Goal: Task Accomplishment & Management: Manage account settings

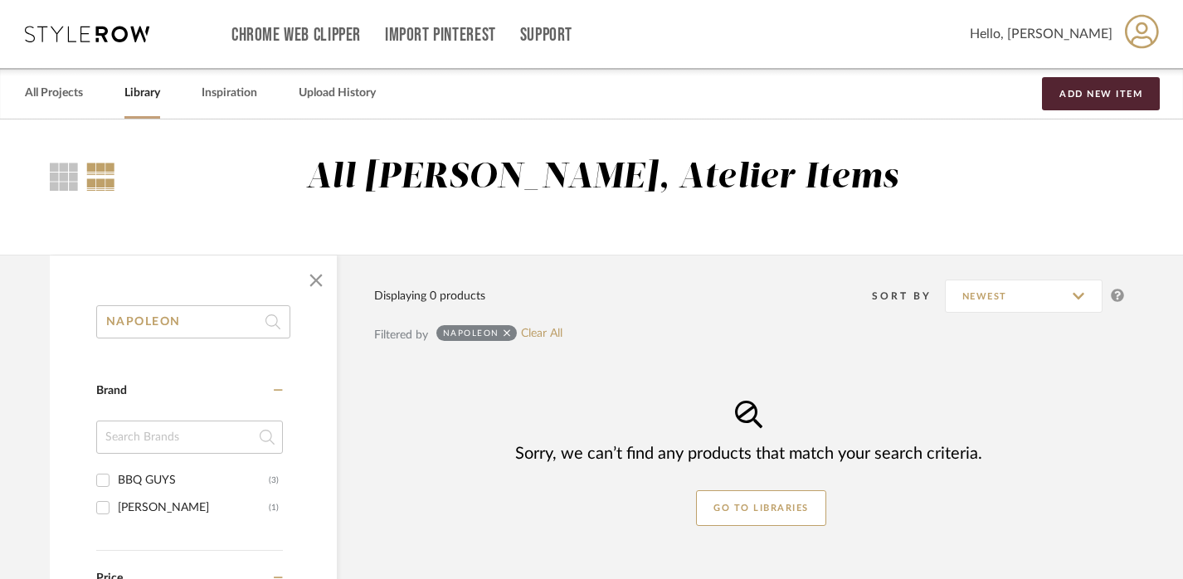
click at [142, 314] on input "NAPOLEON" at bounding box center [193, 321] width 194 height 33
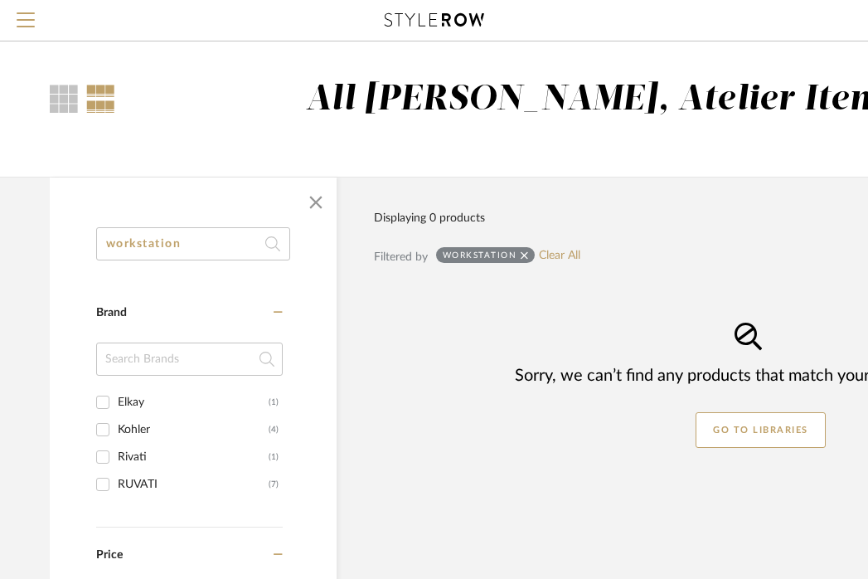
click at [236, 236] on input "workstation" at bounding box center [193, 243] width 194 height 33
click at [164, 246] on input "CUTTING BOARD" at bounding box center [193, 243] width 194 height 33
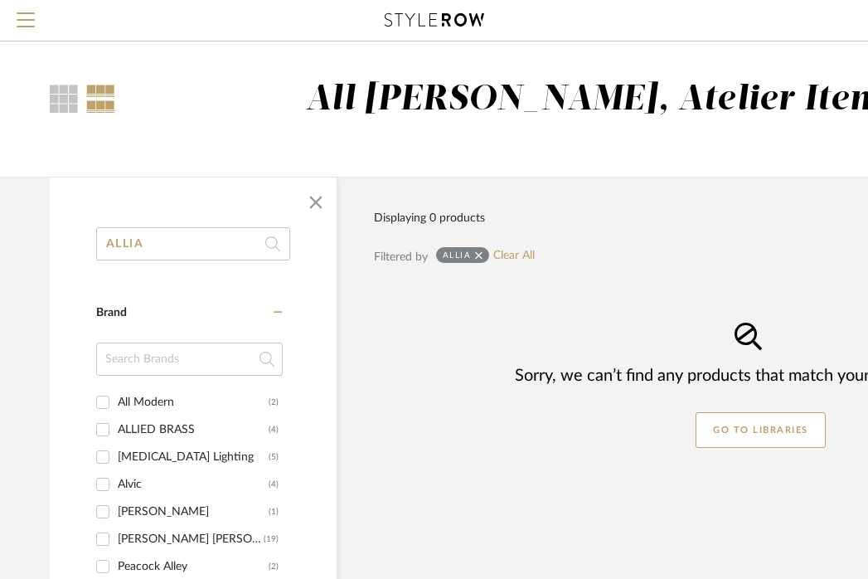
click at [208, 247] on input "ALLIA" at bounding box center [193, 243] width 194 height 33
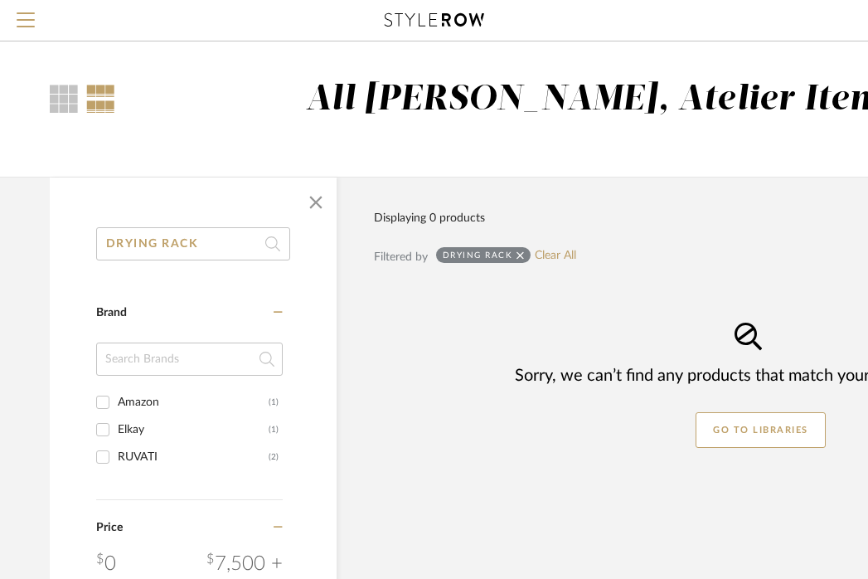
click at [170, 252] on input "DRYING RACK" at bounding box center [193, 243] width 194 height 33
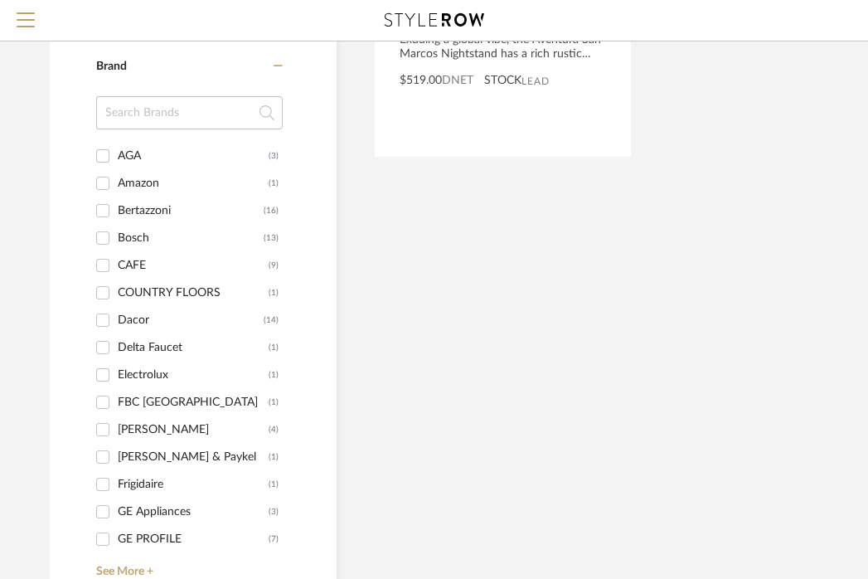
scroll to position [800, 12]
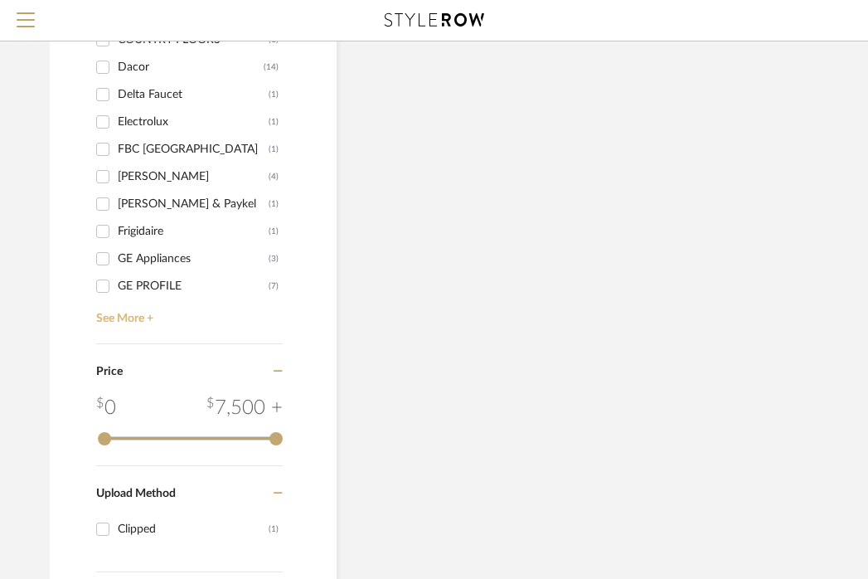
type input "RANGE"
click at [139, 318] on link "See More +" at bounding box center [187, 312] width 191 height 27
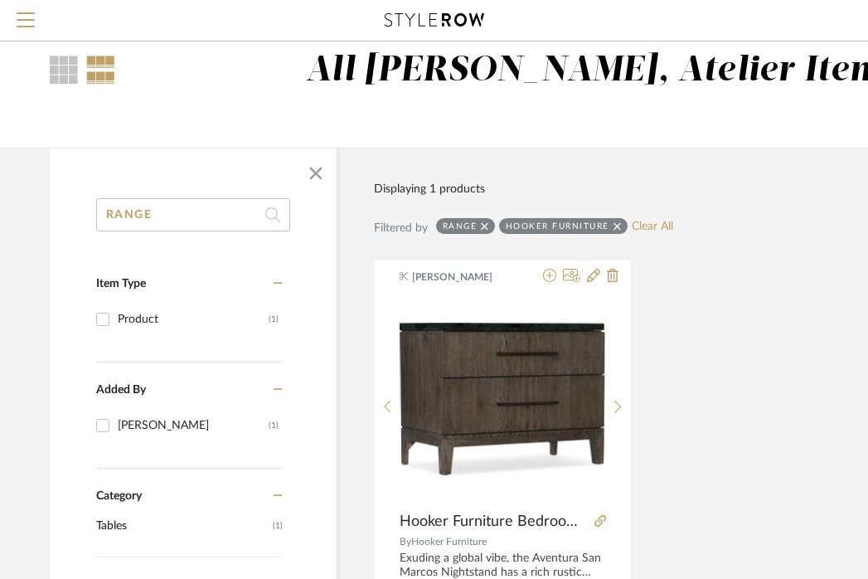
scroll to position [0, 12]
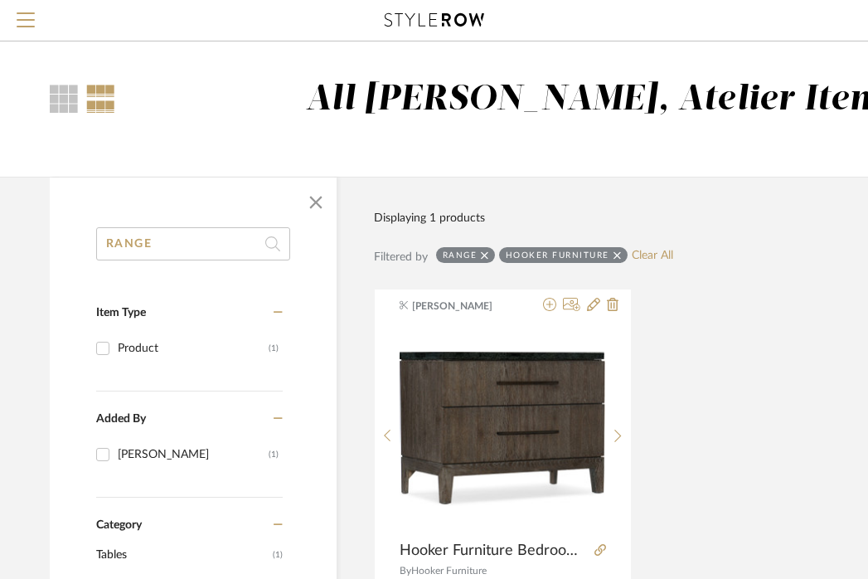
click at [610, 253] on div "Hooker Furniture" at bounding box center [563, 255] width 129 height 16
click at [615, 255] on icon at bounding box center [617, 254] width 7 height 7
checkbox input "false"
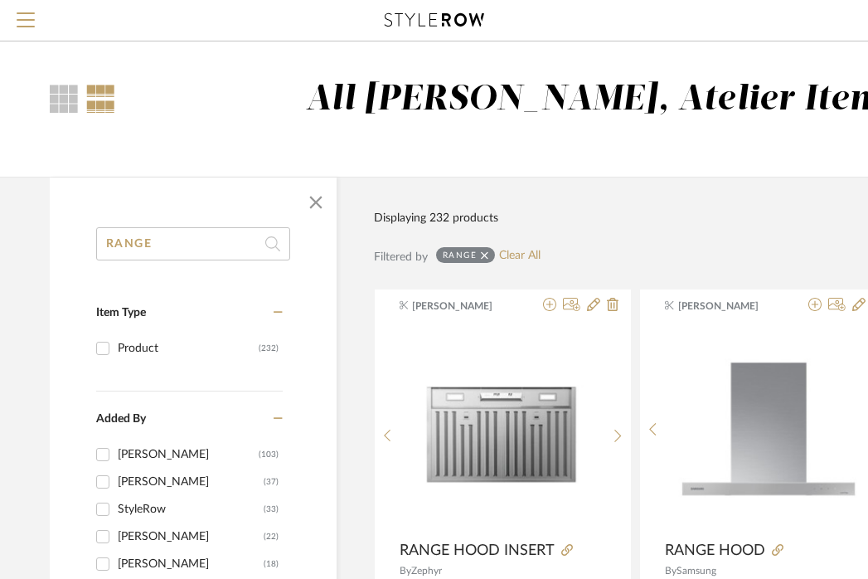
click at [163, 256] on input "RANGE" at bounding box center [193, 243] width 194 height 33
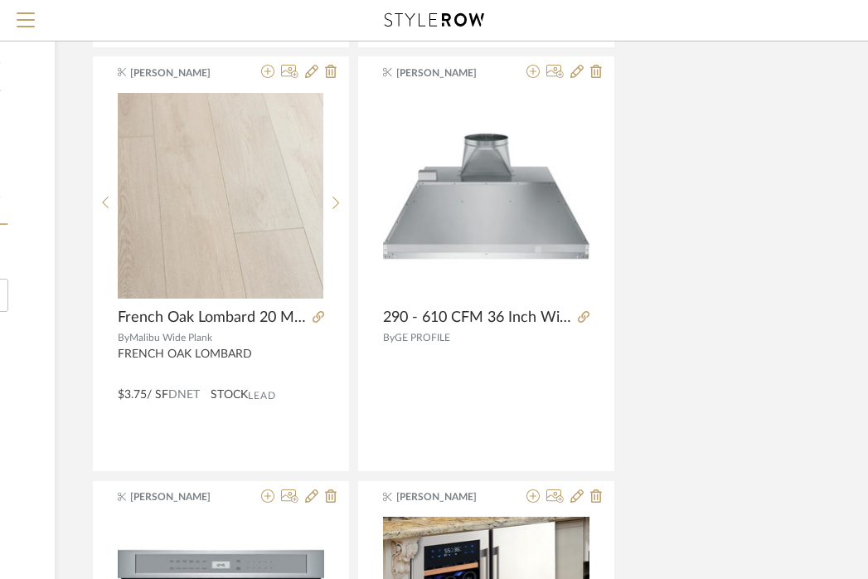
scroll to position [1070, 294]
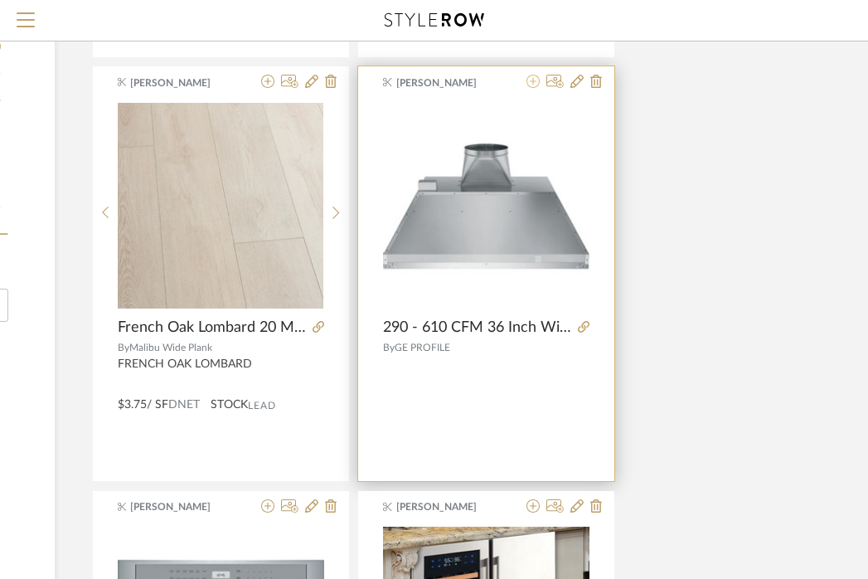
click at [533, 81] on icon at bounding box center [533, 81] width 13 height 13
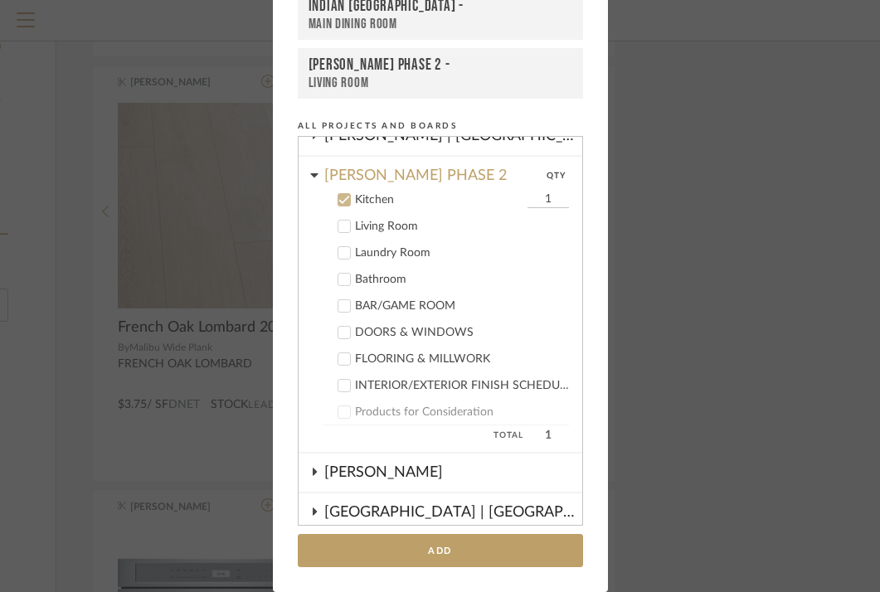
scroll to position [333, 0]
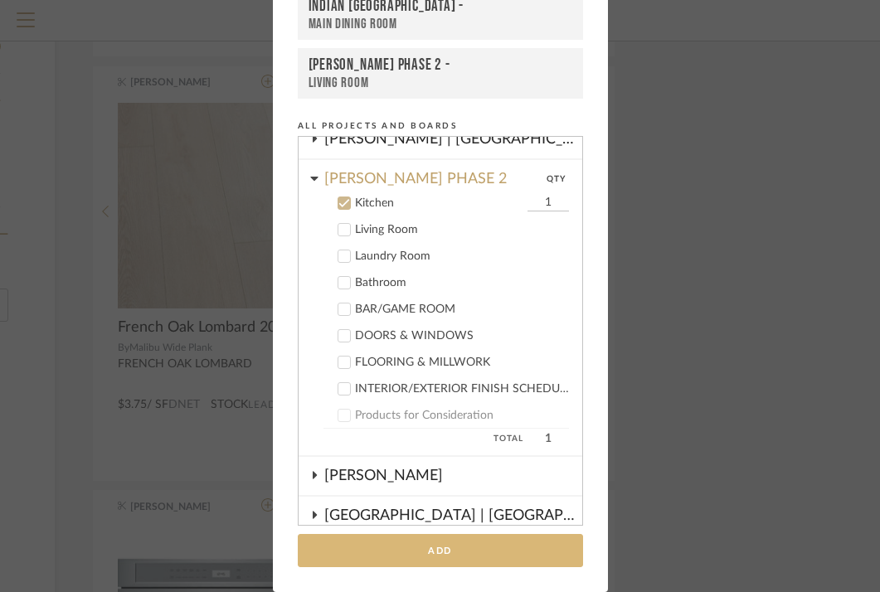
click at [426, 546] on button "Add" at bounding box center [440, 551] width 285 height 34
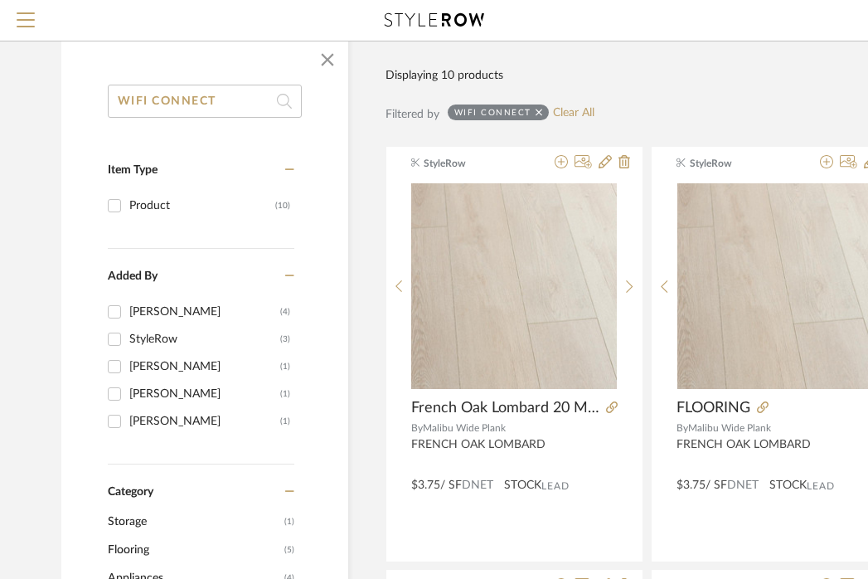
scroll to position [0, 0]
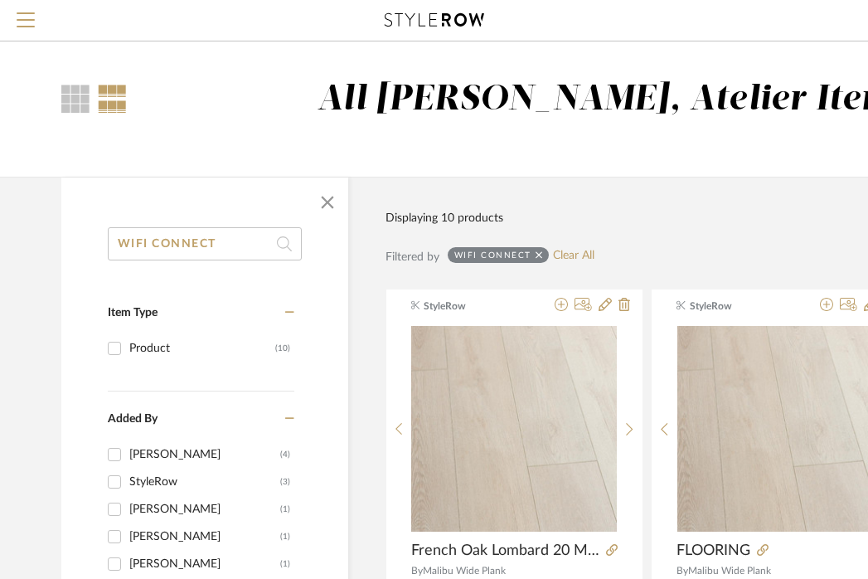
click at [212, 246] on input "WIFI CONNECT" at bounding box center [205, 243] width 194 height 33
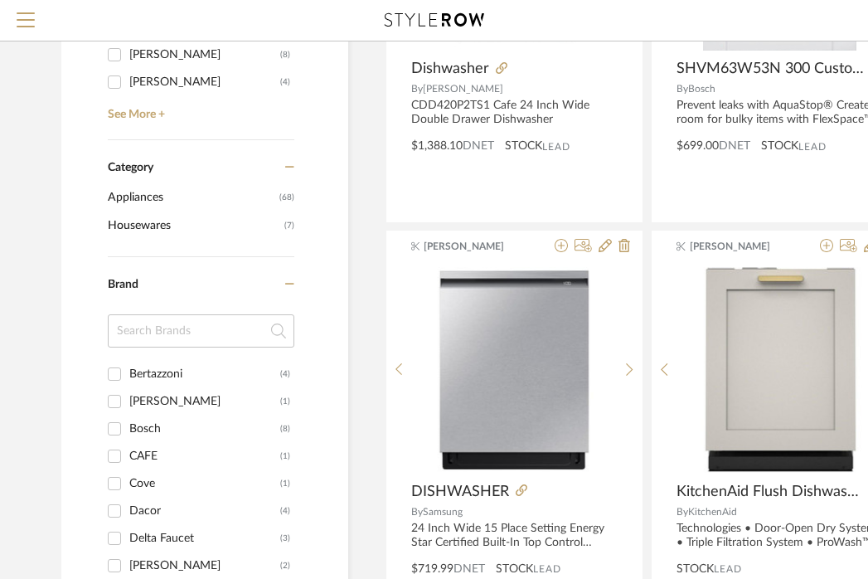
scroll to position [536, 0]
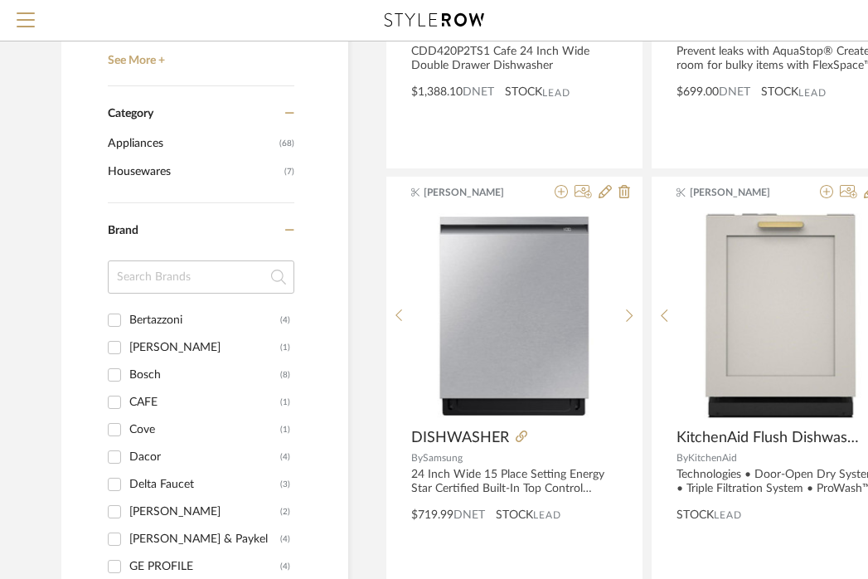
type input "DISHWASHER"
click at [136, 403] on div "CAFE" at bounding box center [204, 402] width 151 height 27
click at [128, 403] on input "CAFE (1)" at bounding box center [114, 402] width 27 height 27
checkbox input "true"
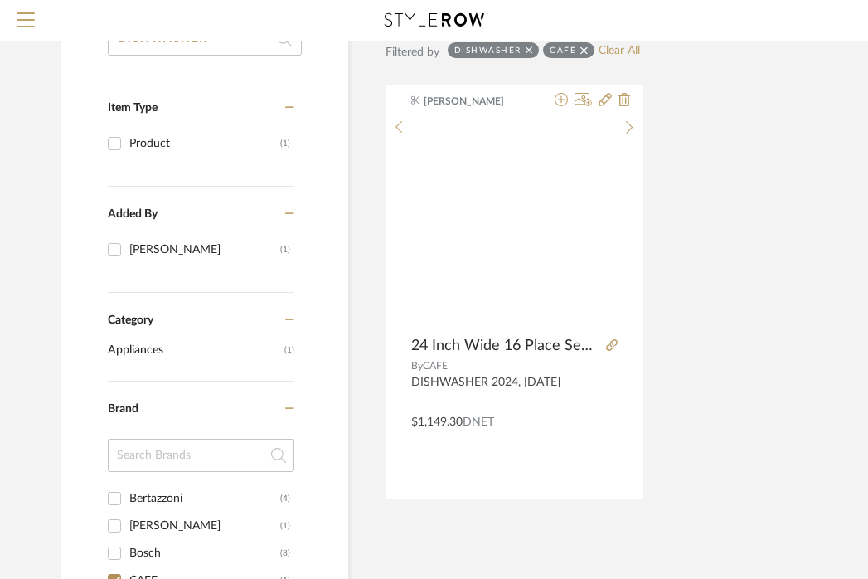
scroll to position [63, 0]
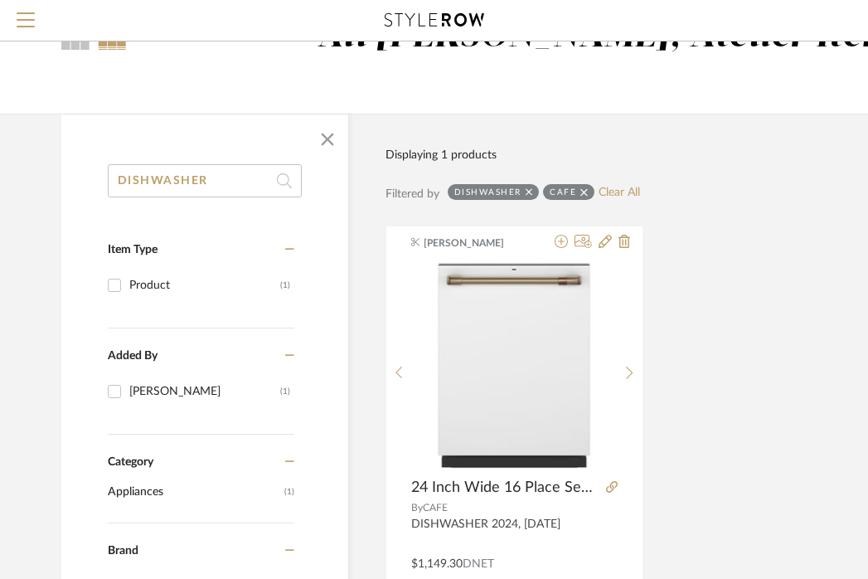
click at [252, 177] on input "DISHWASHER" at bounding box center [205, 180] width 194 height 33
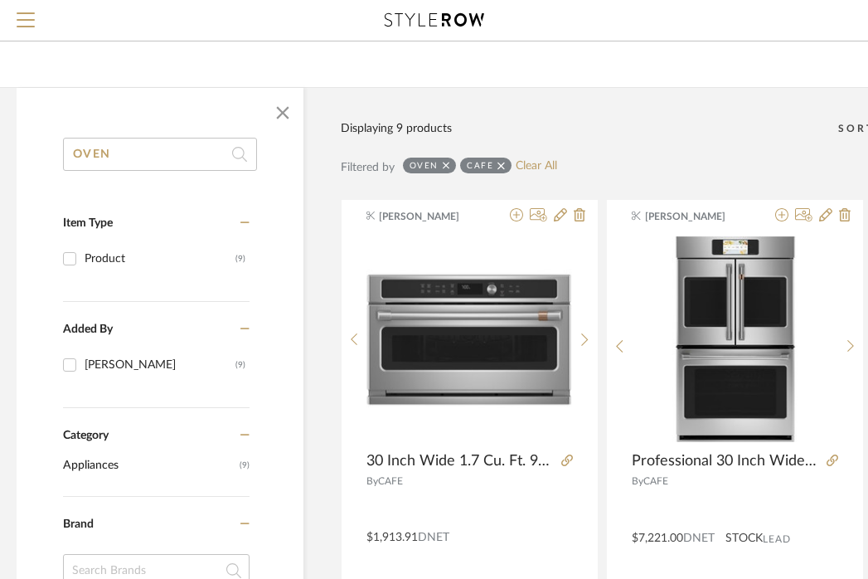
scroll to position [90, 0]
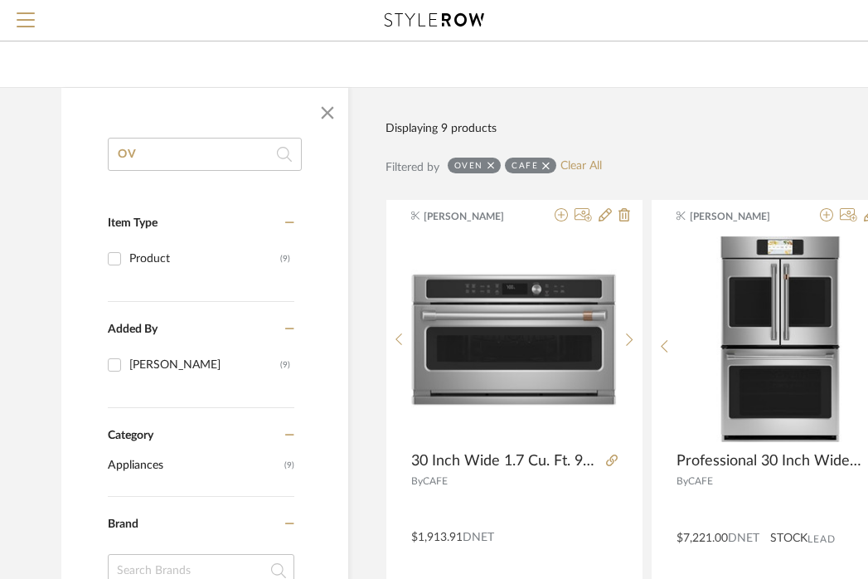
type input "O"
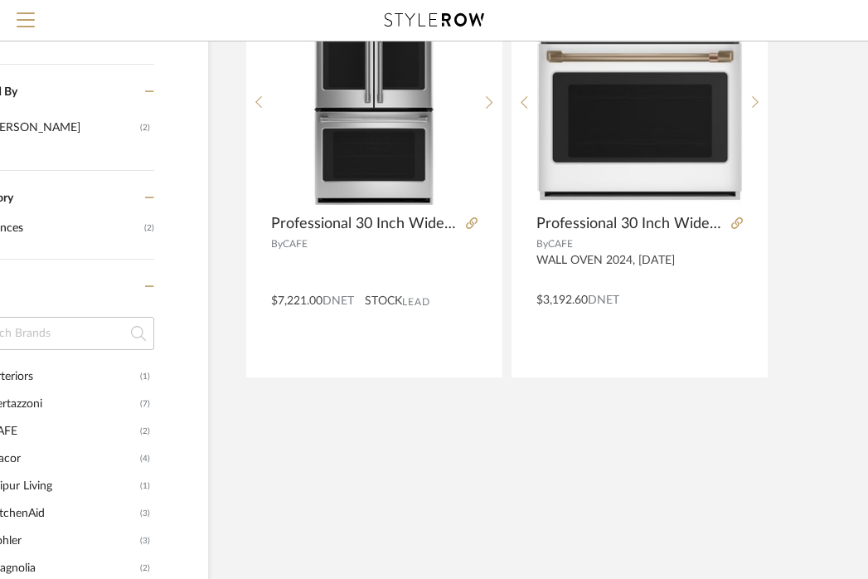
scroll to position [355, 140]
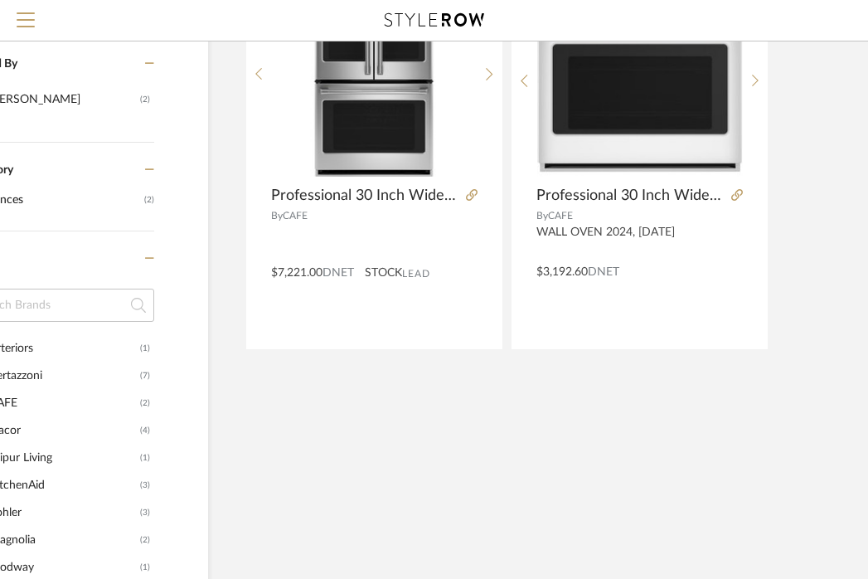
type input "PROFESSIONAL"
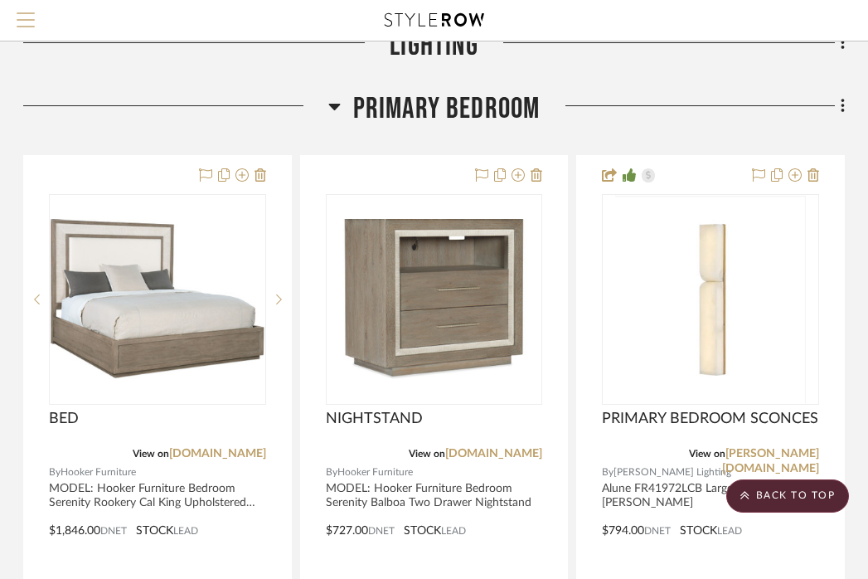
scroll to position [742, 326]
click at [20, 16] on span "Menu" at bounding box center [26, 24] width 18 height 25
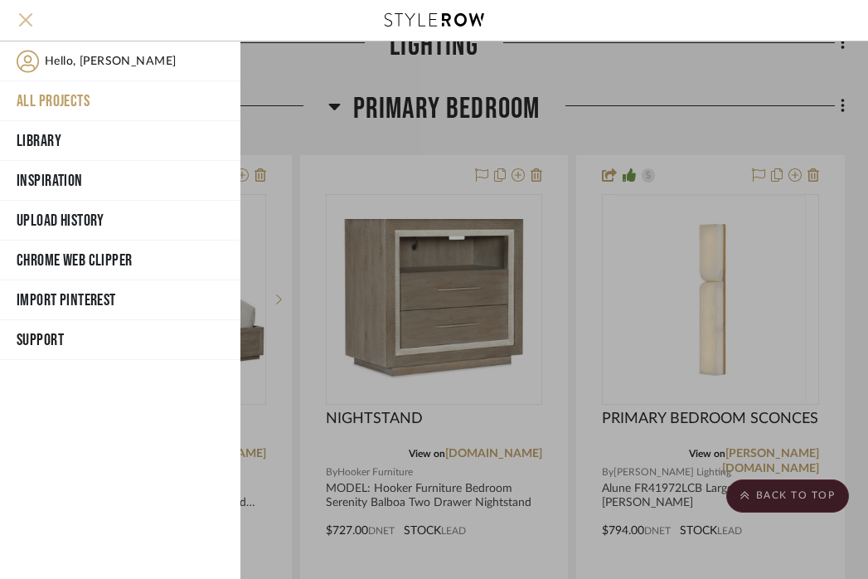
scroll to position [0, 0]
click at [51, 100] on button "All Projects" at bounding box center [120, 101] width 241 height 40
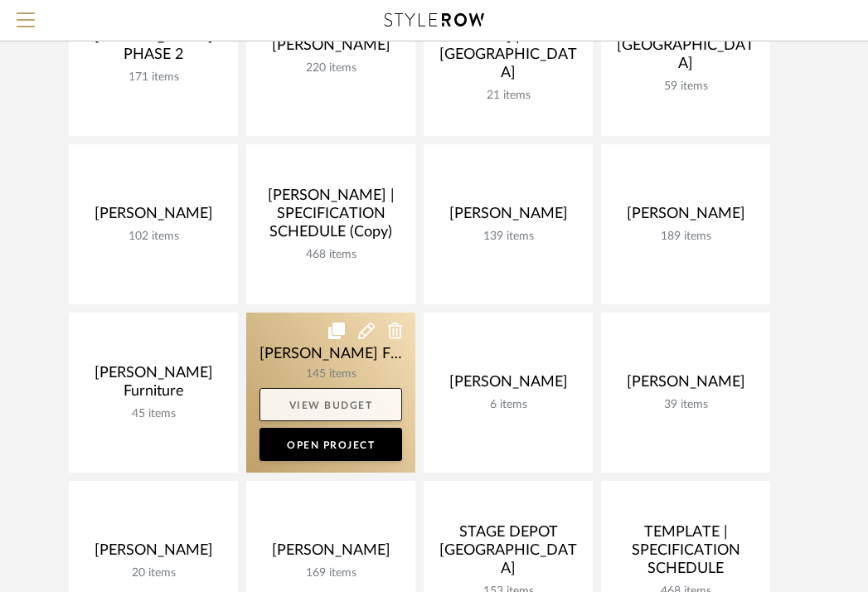
scroll to position [460, 0]
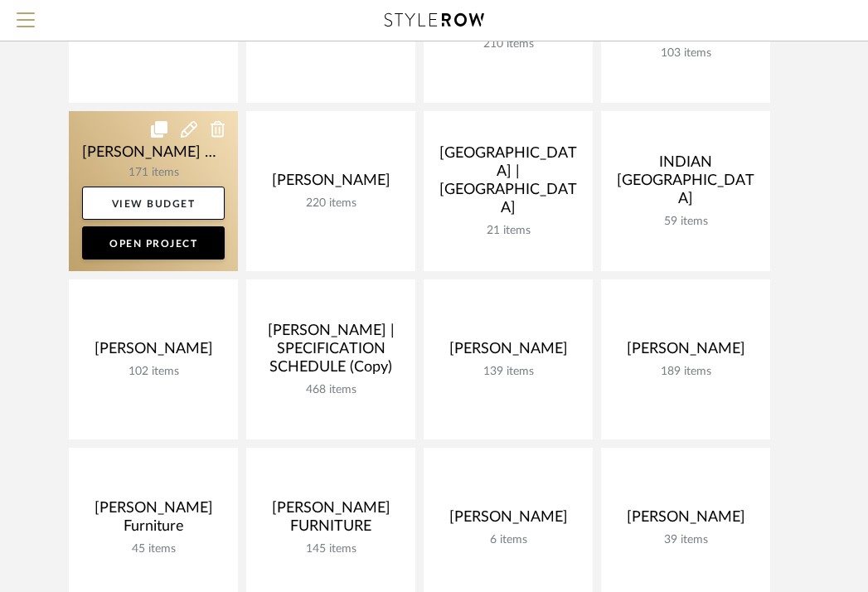
click at [114, 154] on link at bounding box center [153, 191] width 169 height 160
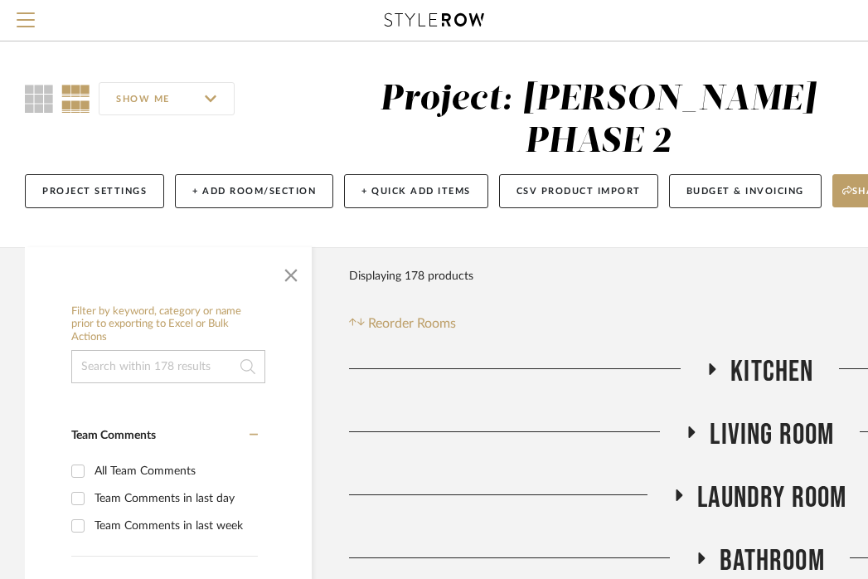
click at [724, 354] on h3 "Kitchen" at bounding box center [760, 372] width 108 height 36
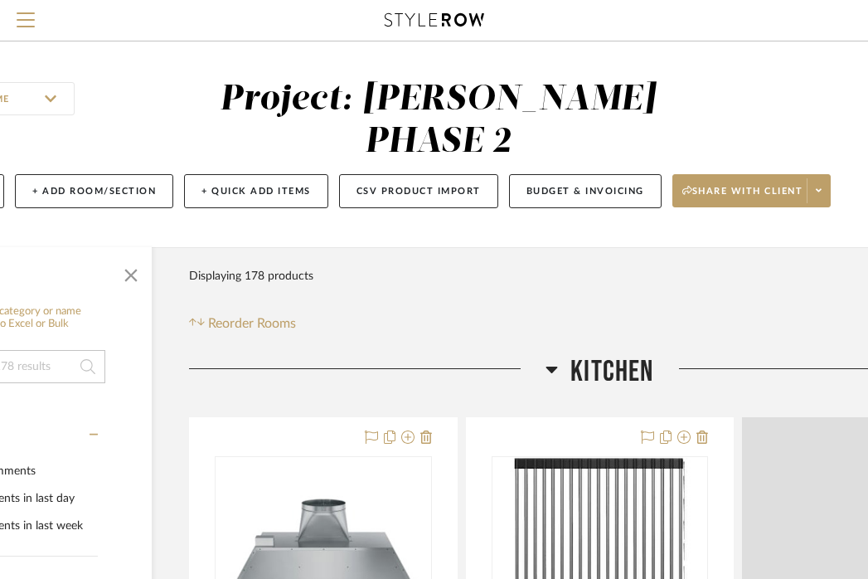
scroll to position [0, 187]
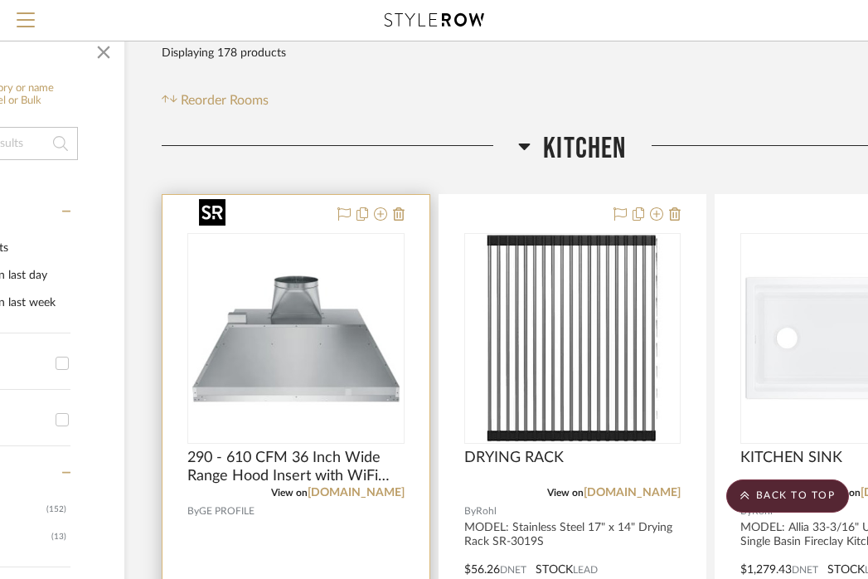
click at [0, 0] on img at bounding box center [0, 0] width 0 height 0
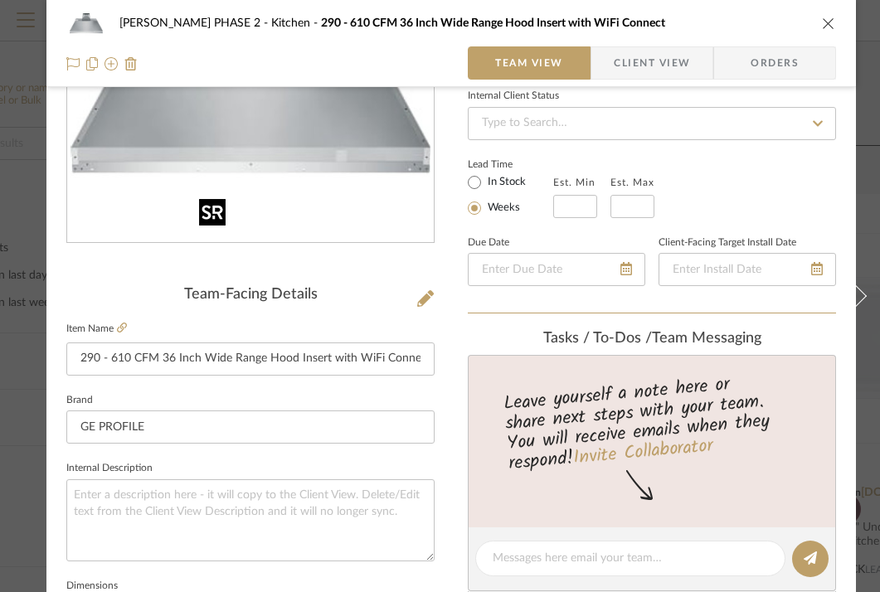
scroll to position [259, 0]
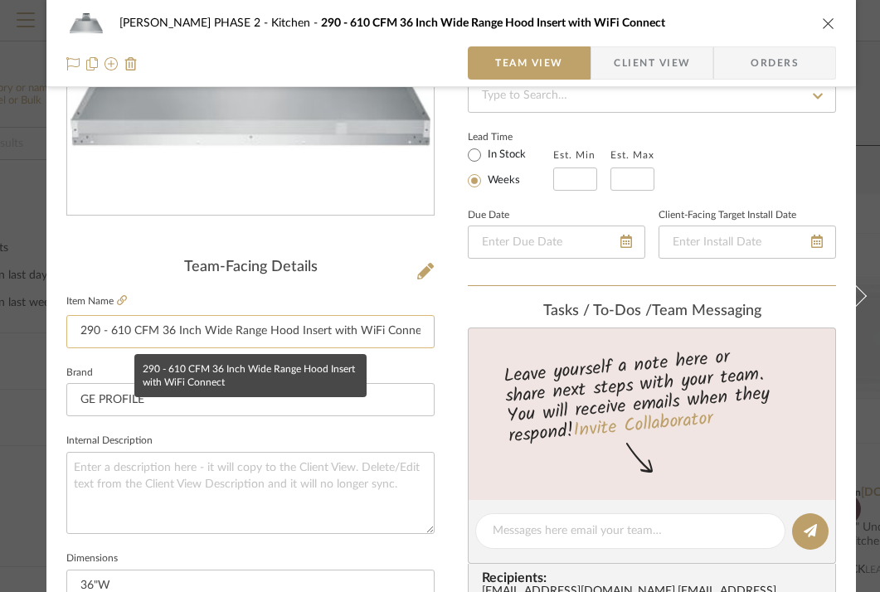
click at [280, 333] on input "290 - 610 CFM 36 Inch Wide Range Hood Insert with WiFi Connect" at bounding box center [250, 331] width 368 height 33
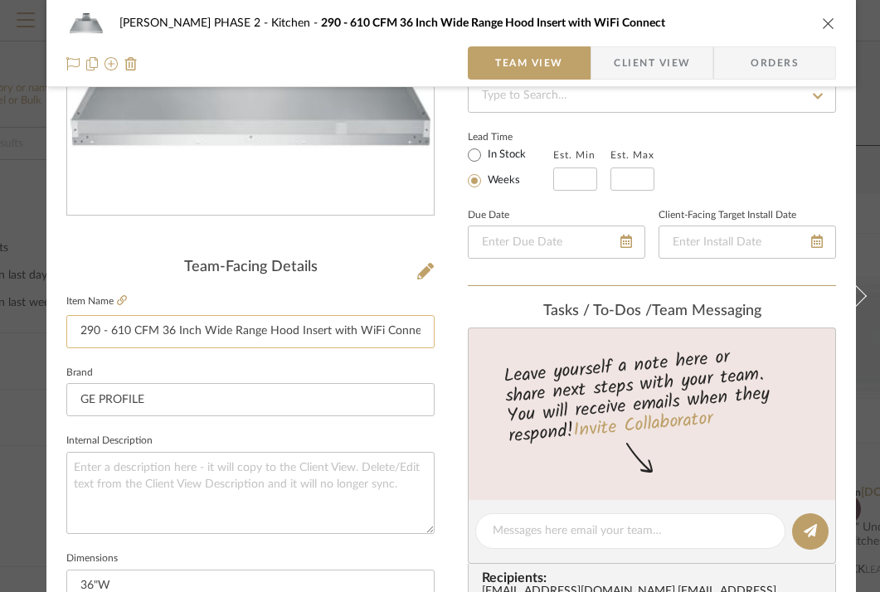
click at [280, 333] on input "290 - 610 CFM 36 Inch Wide Range Hood Insert with WiFi Connect" at bounding box center [250, 331] width 368 height 33
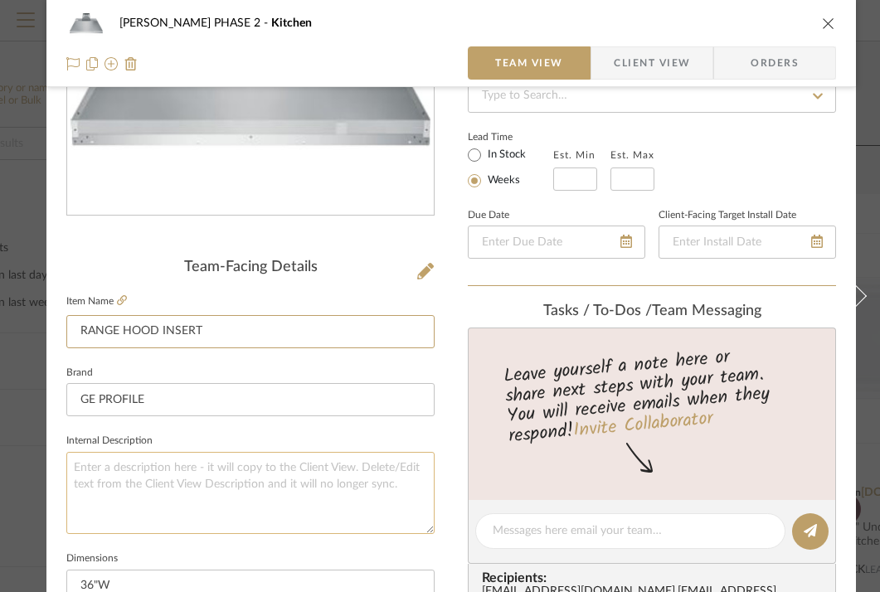
type input "RANGE HOOD INSERT"
click at [156, 481] on textarea at bounding box center [250, 493] width 368 height 82
type textarea "M"
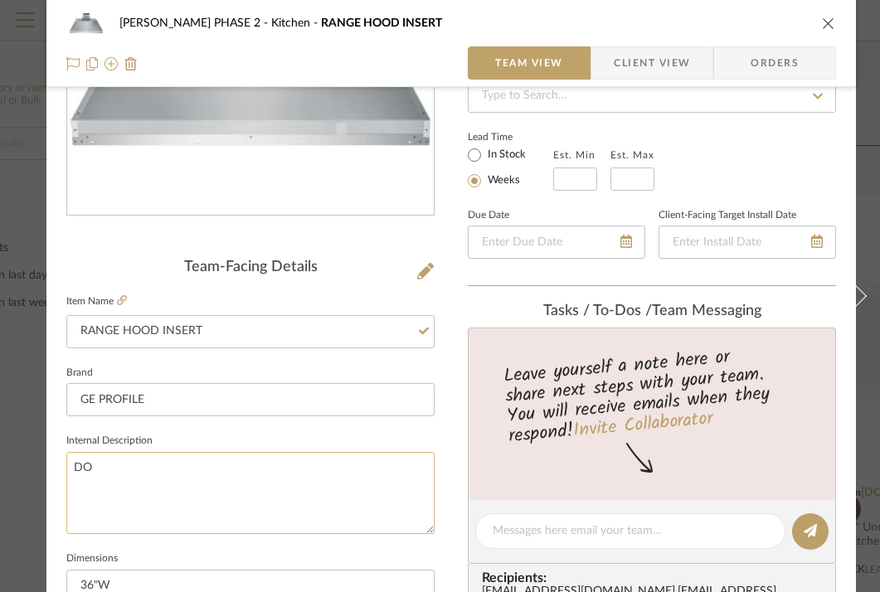
type textarea "D"
type textarea "MODEL:"
paste textarea "290 - 610 CFM 36 Inch Wide Range Hood Insert with WiFi Connect Model: UVC9360SL…"
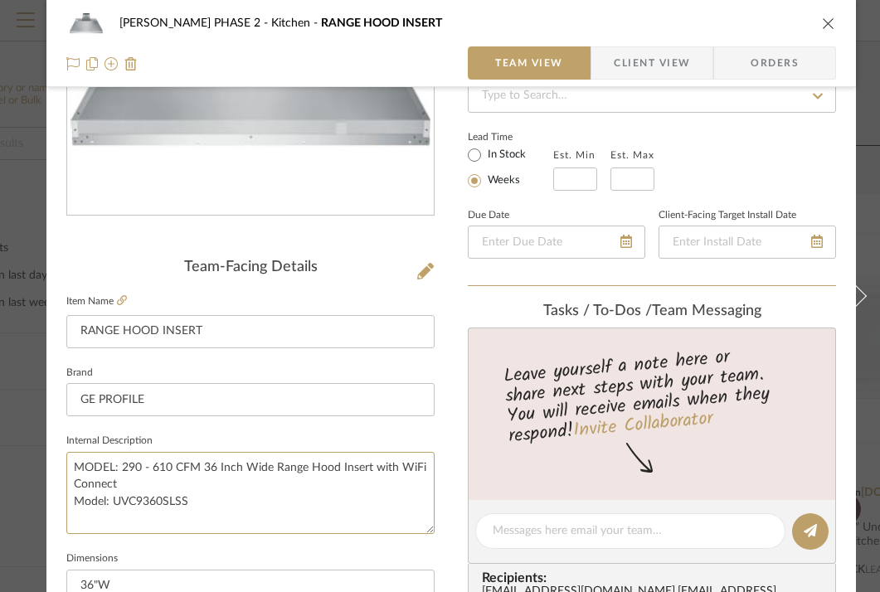
drag, startPoint x: 112, startPoint y: 499, endPoint x: 53, endPoint y: 496, distance: 59.0
click at [53, 496] on div "[PERSON_NAME] PHASE 2 Kitchen RANGE HOOD INSERT Team View Client View Orders Te…" at bounding box center [451, 520] width 810 height 1532
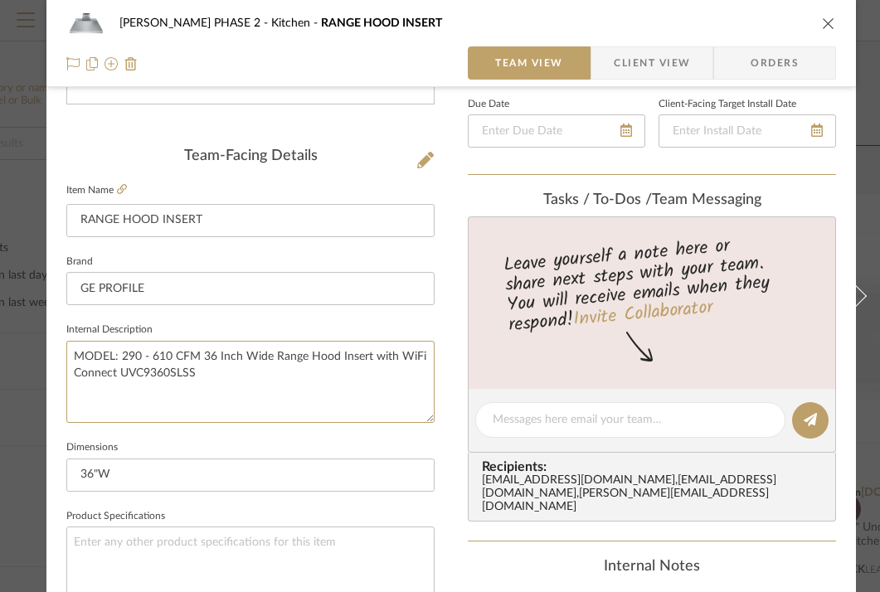
scroll to position [392, 0]
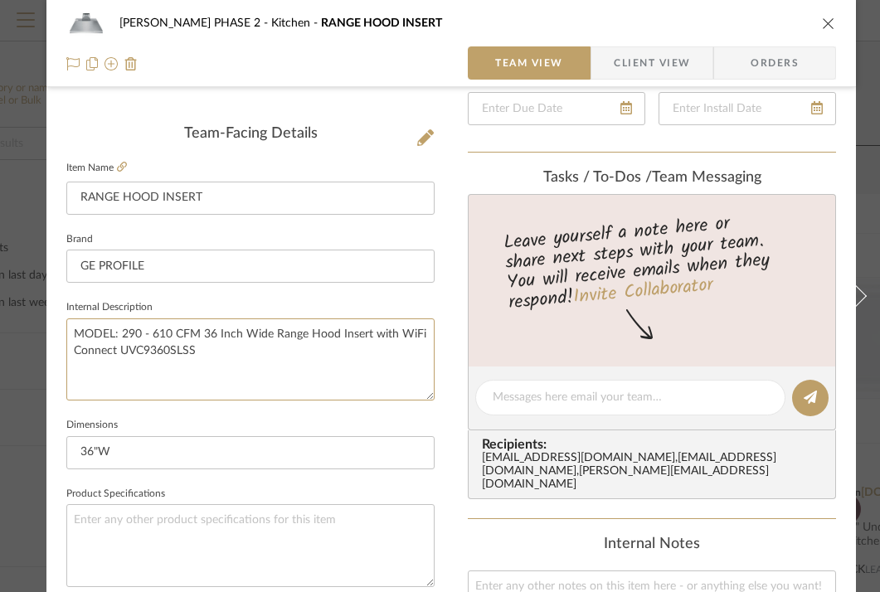
type textarea "MODEL: 290 - 610 CFM 36 Inch Wide Range Hood Insert with WiFi Connect UVC9360SL…"
click at [195, 455] on input "36"W" at bounding box center [250, 452] width 368 height 33
type input "D:"
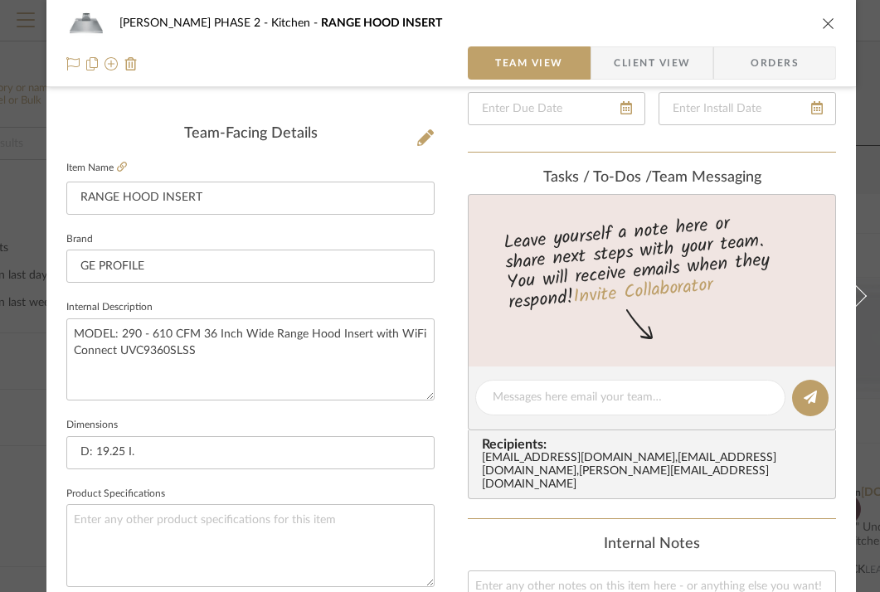
type input "D: 19.25 I."
click at [134, 457] on input "D: 19.25 I.H:" at bounding box center [250, 452] width 368 height 33
click at [197, 450] on input "D: 19.25 IN. H:" at bounding box center [250, 452] width 368 height 33
type input "D: 19.25 IN. H:"
type input "D: 19.25 IN. H: 12 IN. L:"
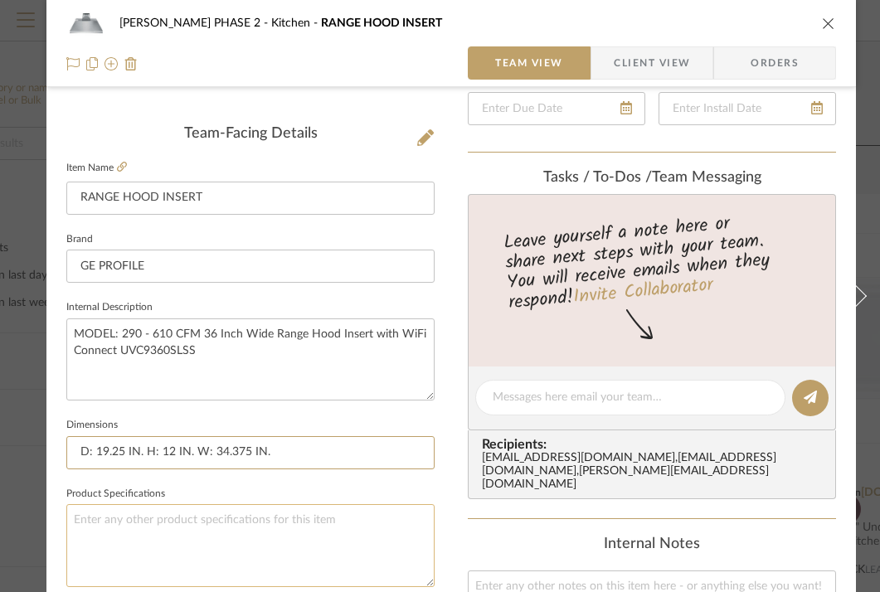
type input "D: 19.25 IN. H: 12 IN. W: 34.375 IN."
click at [141, 529] on textarea at bounding box center [250, 545] width 368 height 82
type textarea "CO"
type textarea "O"
type textarea "COLOR/FINISH:"
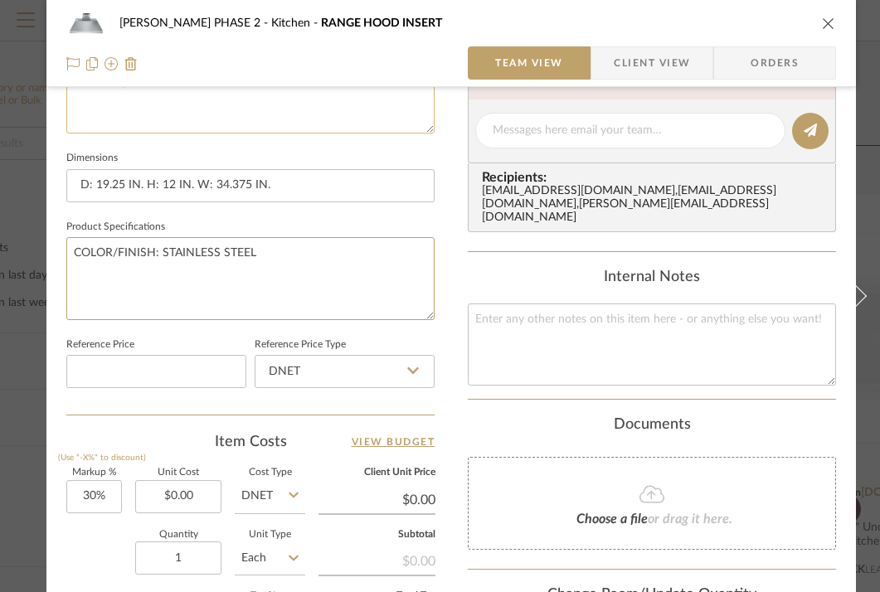
scroll to position [664, 0]
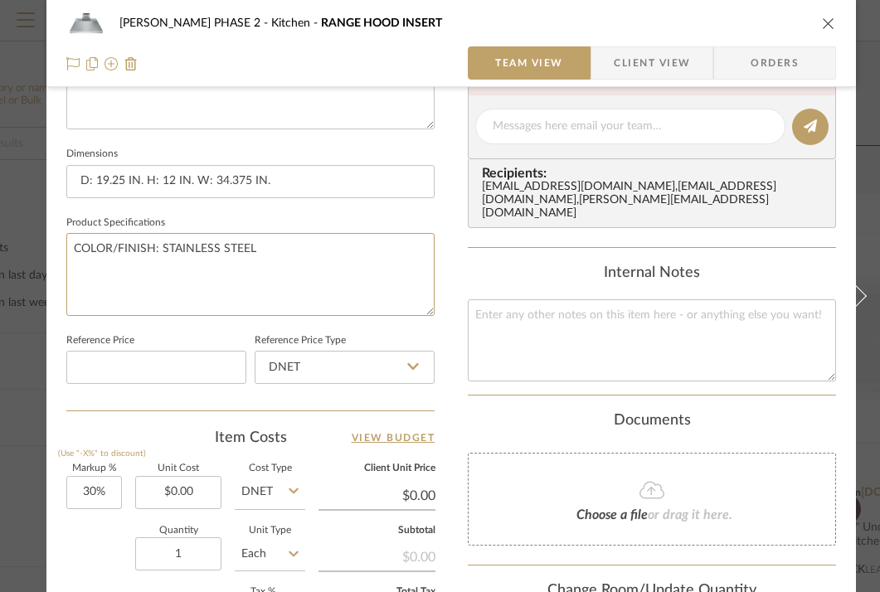
type textarea "COLOR/FINISH: STAINLESS STEEL"
click at [202, 491] on input "0.00" at bounding box center [178, 492] width 86 height 33
type input "$863.40"
click at [443, 430] on div "[PERSON_NAME] PHASE 2 Kitchen RANGE HOOD INSERT Team View Client View Orders Te…" at bounding box center [451, 115] width 810 height 1532
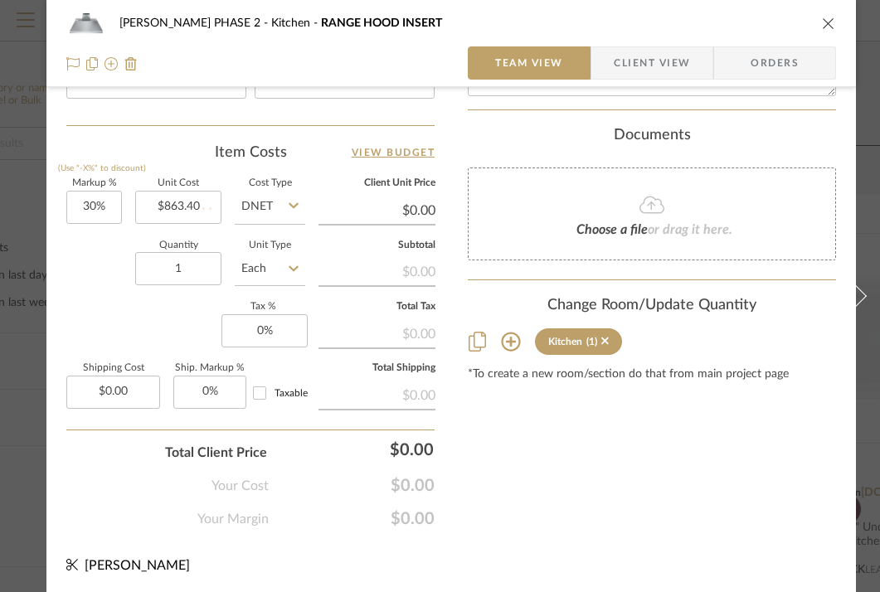
type input "$1,122.42"
type input "$112.24"
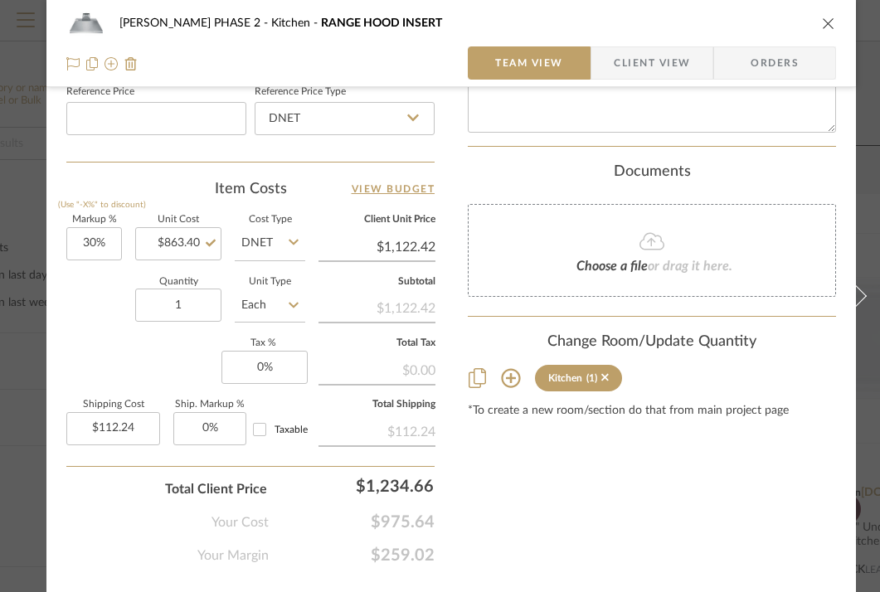
scroll to position [962, 0]
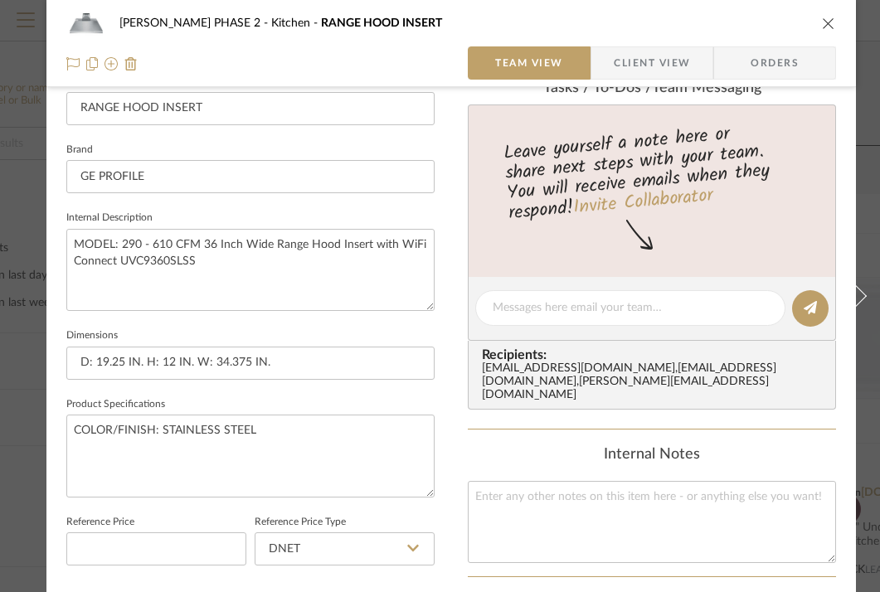
scroll to position [346, 0]
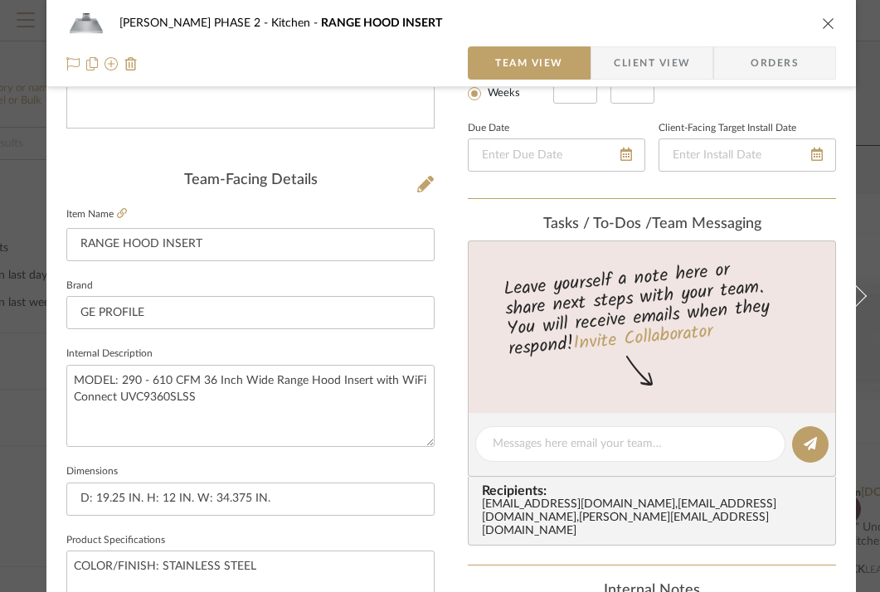
click at [826, 22] on icon "close" at bounding box center [828, 23] width 13 height 13
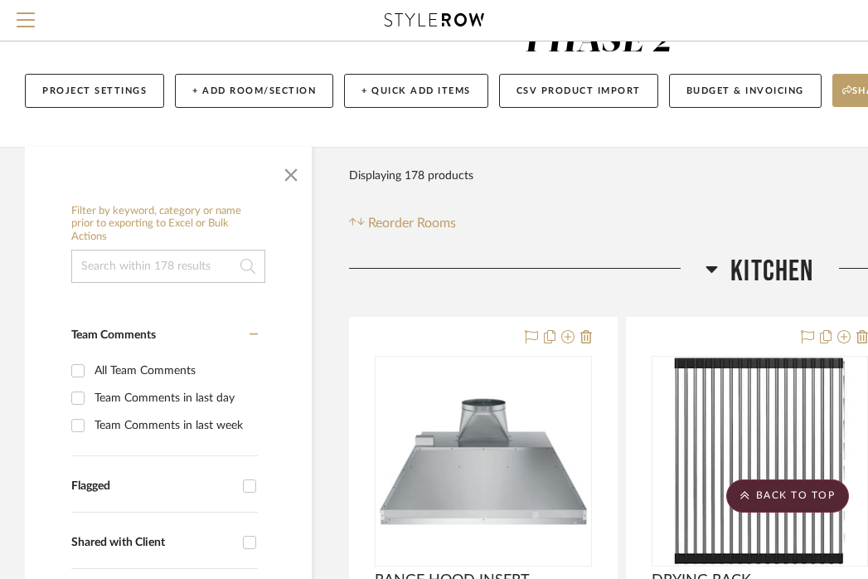
scroll to position [0, 0]
